Goal: Transaction & Acquisition: Purchase product/service

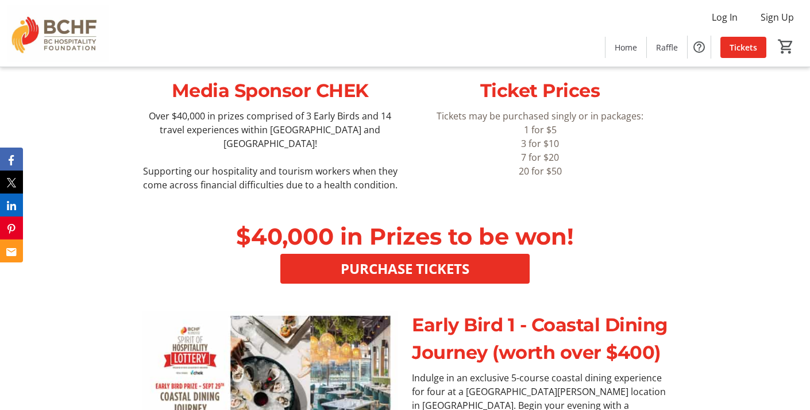
scroll to position [348, 0]
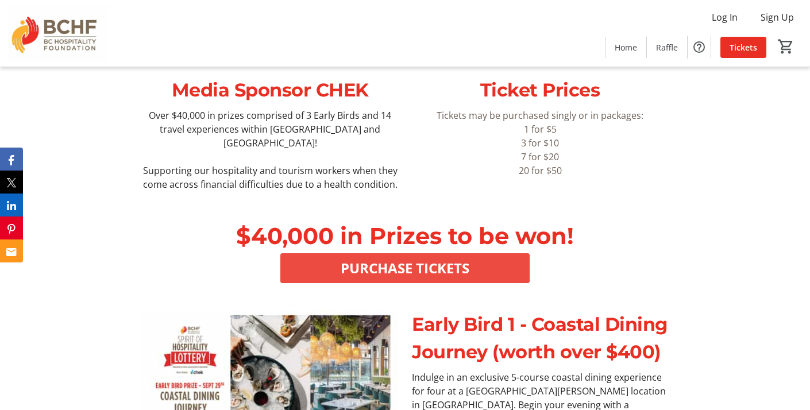
click at [425, 258] on span "PURCHASE TICKETS" at bounding box center [405, 268] width 129 height 21
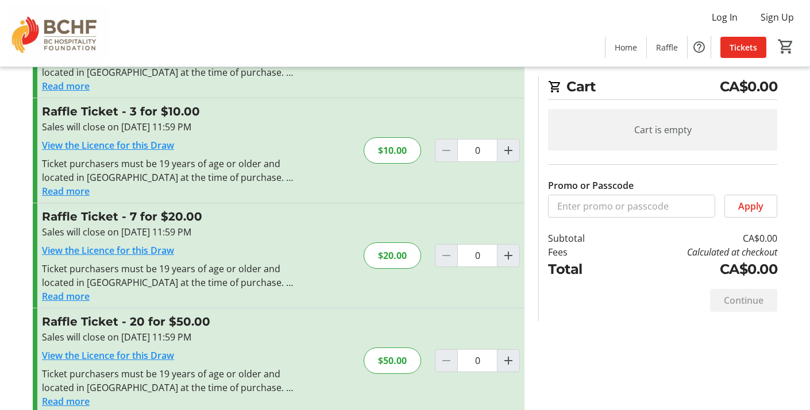
scroll to position [119, 0]
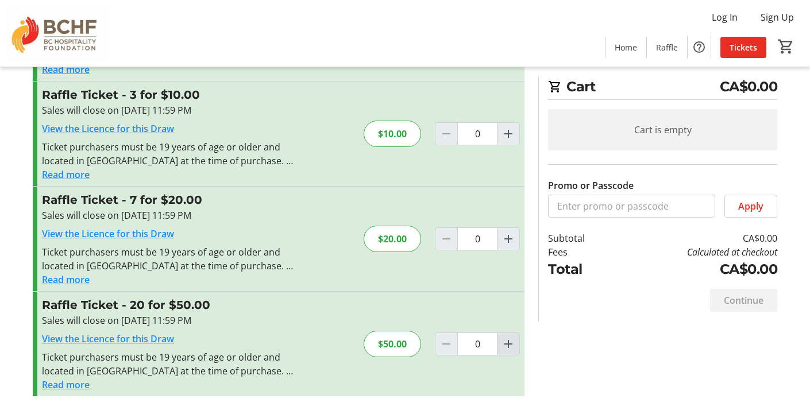
click at [507, 346] on mat-icon "Increment by one" at bounding box center [509, 344] width 14 height 14
type input "1"
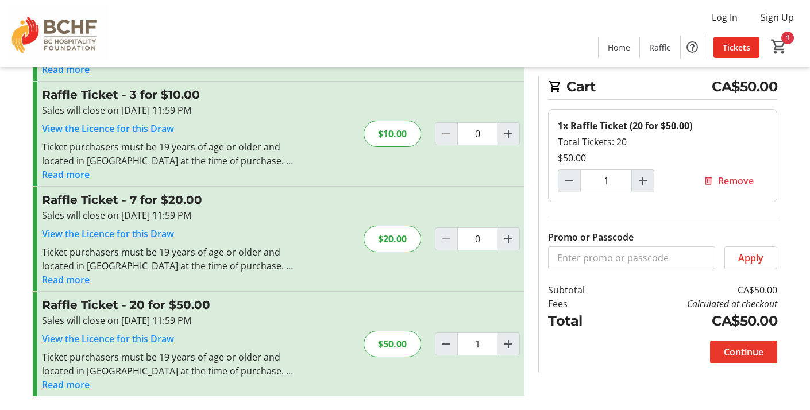
click at [734, 350] on span "Continue" at bounding box center [744, 352] width 40 height 14
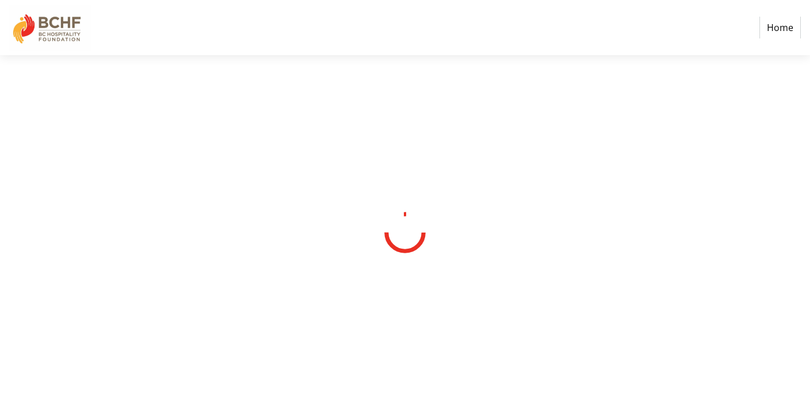
select select "CA"
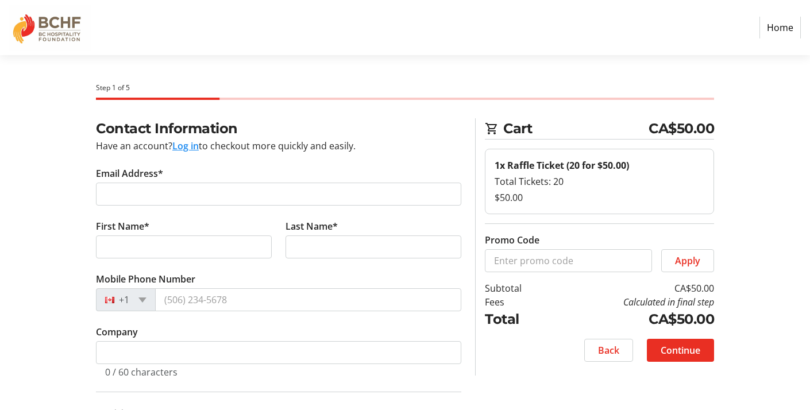
click at [191, 144] on button "Log in" at bounding box center [185, 146] width 26 height 14
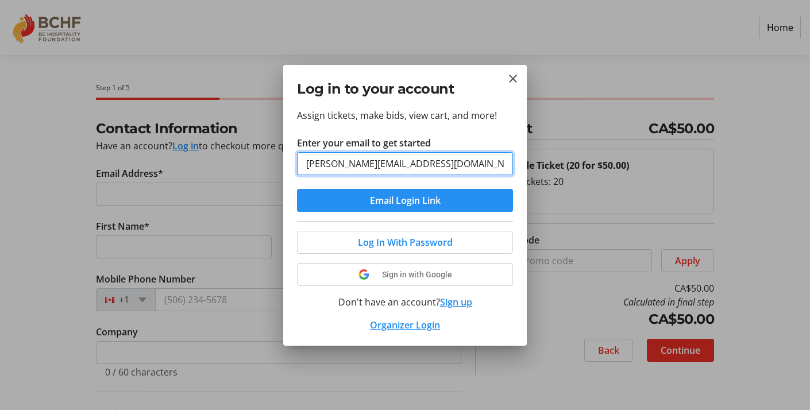
type input "[PERSON_NAME][EMAIL_ADDRESS][DOMAIN_NAME]"
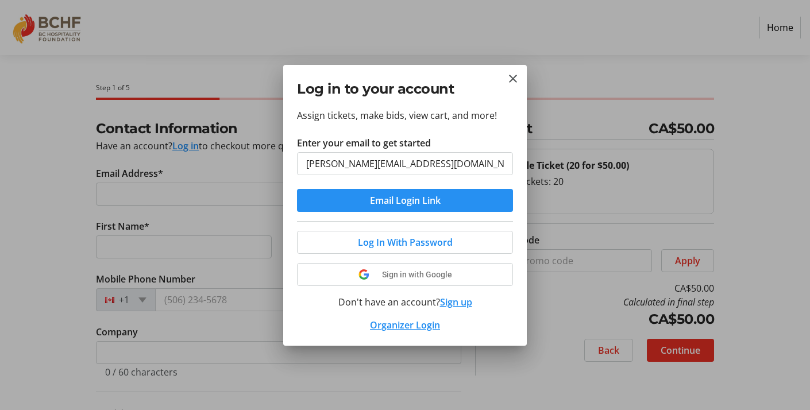
click at [407, 203] on span "Email Login Link" at bounding box center [405, 201] width 71 height 14
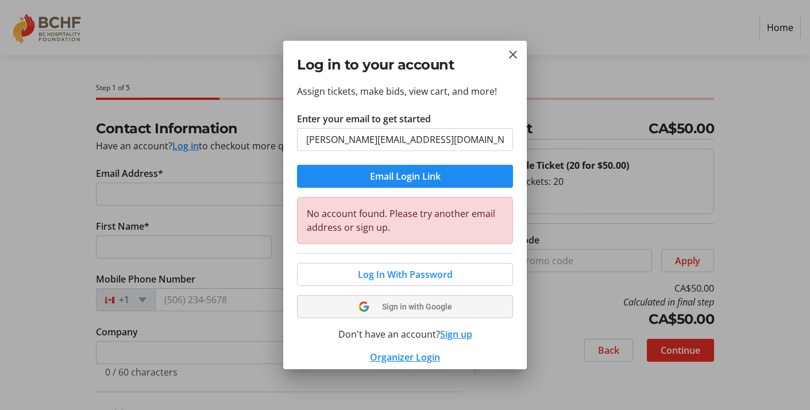
click at [424, 310] on span "Sign in with Google" at bounding box center [417, 306] width 70 height 9
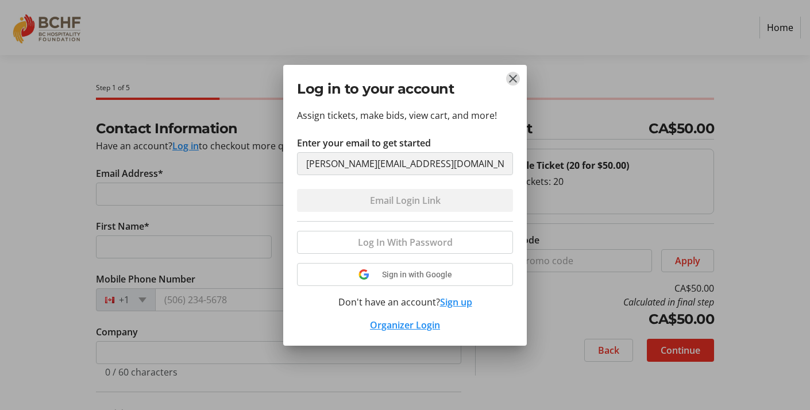
click at [512, 76] on mat-icon "Close" at bounding box center [513, 79] width 14 height 14
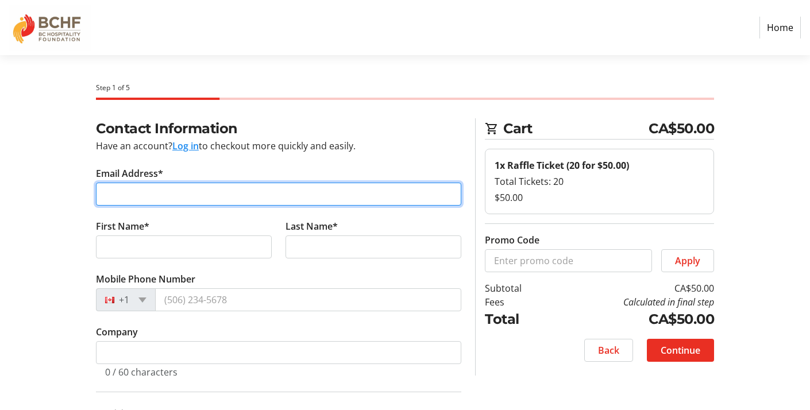
click at [136, 192] on input "Email Address*" at bounding box center [278, 194] width 365 height 23
type input "[PERSON_NAME][EMAIL_ADDRESS][DOMAIN_NAME]"
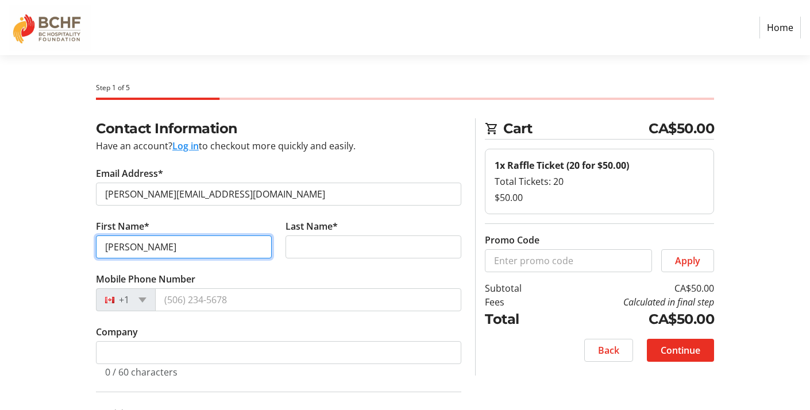
type input "[PERSON_NAME]"
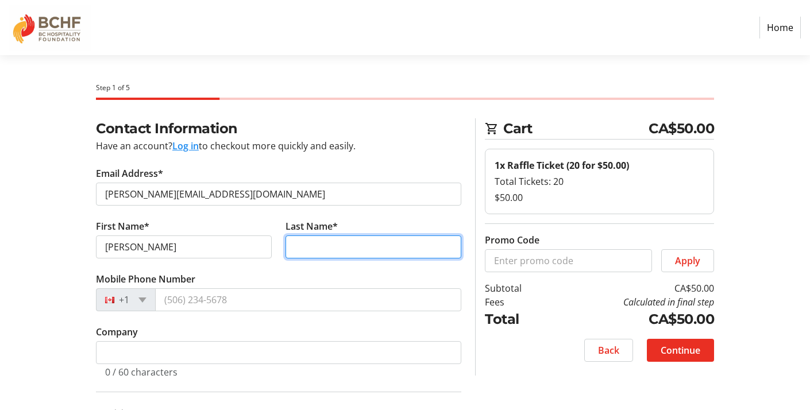
type input "w"
type input "[PERSON_NAME]"
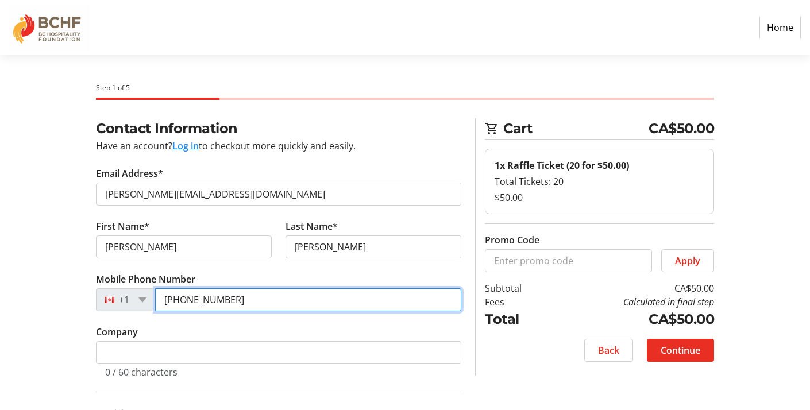
type input "[PHONE_NUMBER]"
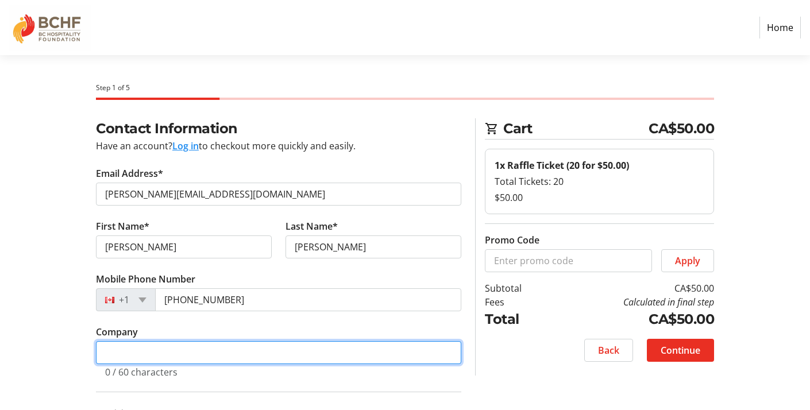
click at [110, 353] on input "Company" at bounding box center [278, 352] width 365 height 23
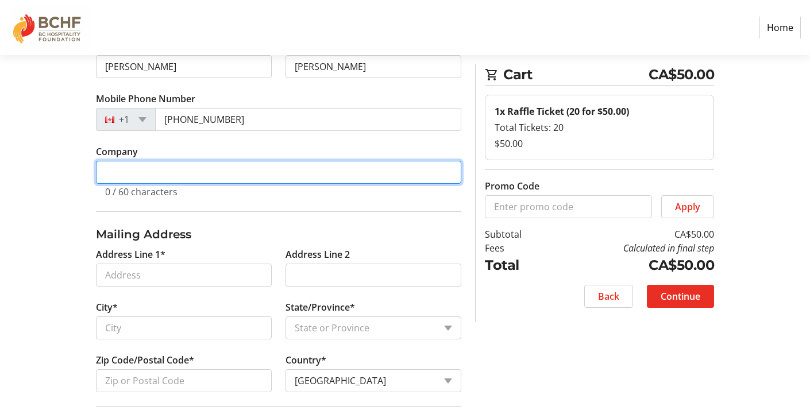
scroll to position [181, 0]
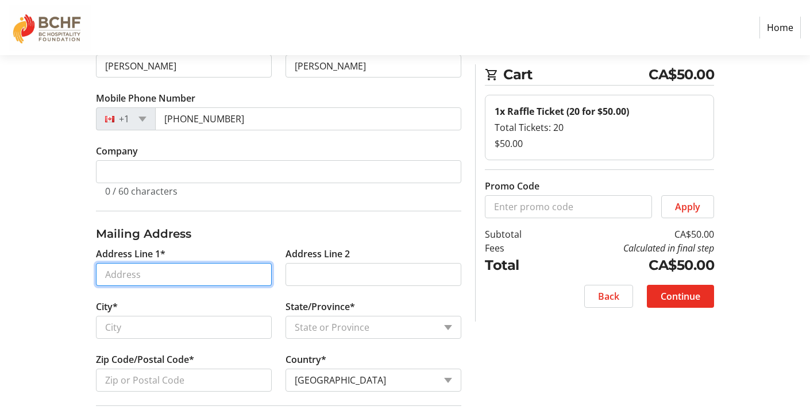
click at [115, 268] on input "Address Line 1*" at bounding box center [184, 274] width 176 height 23
type input "[STREET_ADDRESS]"
type input "[GEOGRAPHIC_DATA]"
select select "BC"
type input "V6G 2P2"
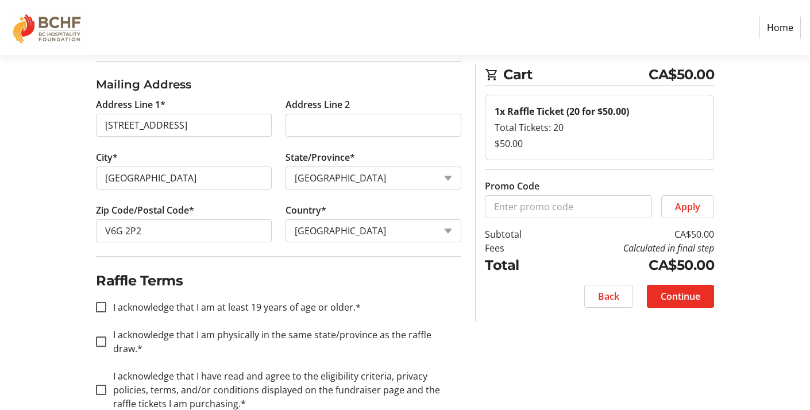
scroll to position [345, 0]
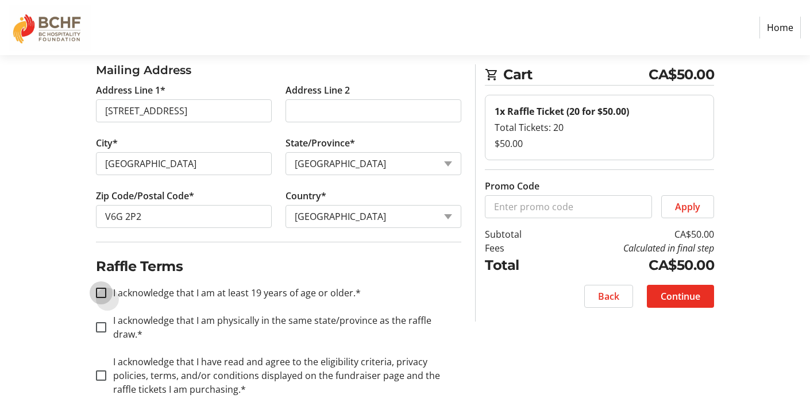
click at [103, 291] on input "I acknowledge that I am at least 19 years of age or older.*" at bounding box center [101, 293] width 10 height 10
checkbox input "true"
click at [103, 314] on div at bounding box center [101, 328] width 28 height 28
checkbox input "true"
click at [101, 371] on input "I acknowledge that I have read and agree to the eligibility criteria, privacy p…" at bounding box center [101, 376] width 10 height 10
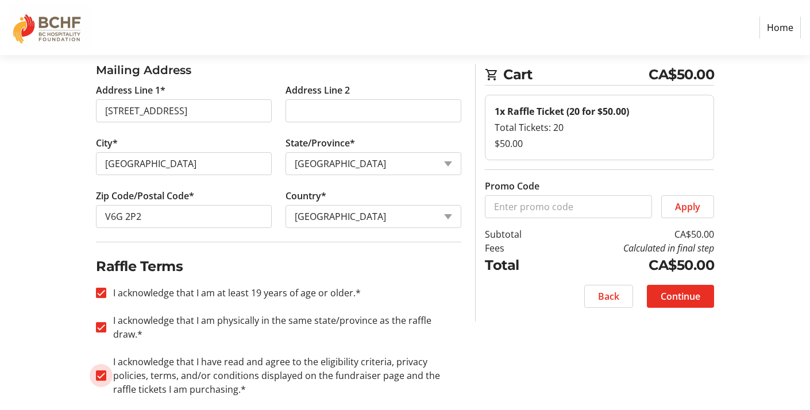
checkbox input "true"
click at [687, 295] on span "Continue" at bounding box center [681, 297] width 40 height 14
